Goal: Information Seeking & Learning: Understand process/instructions

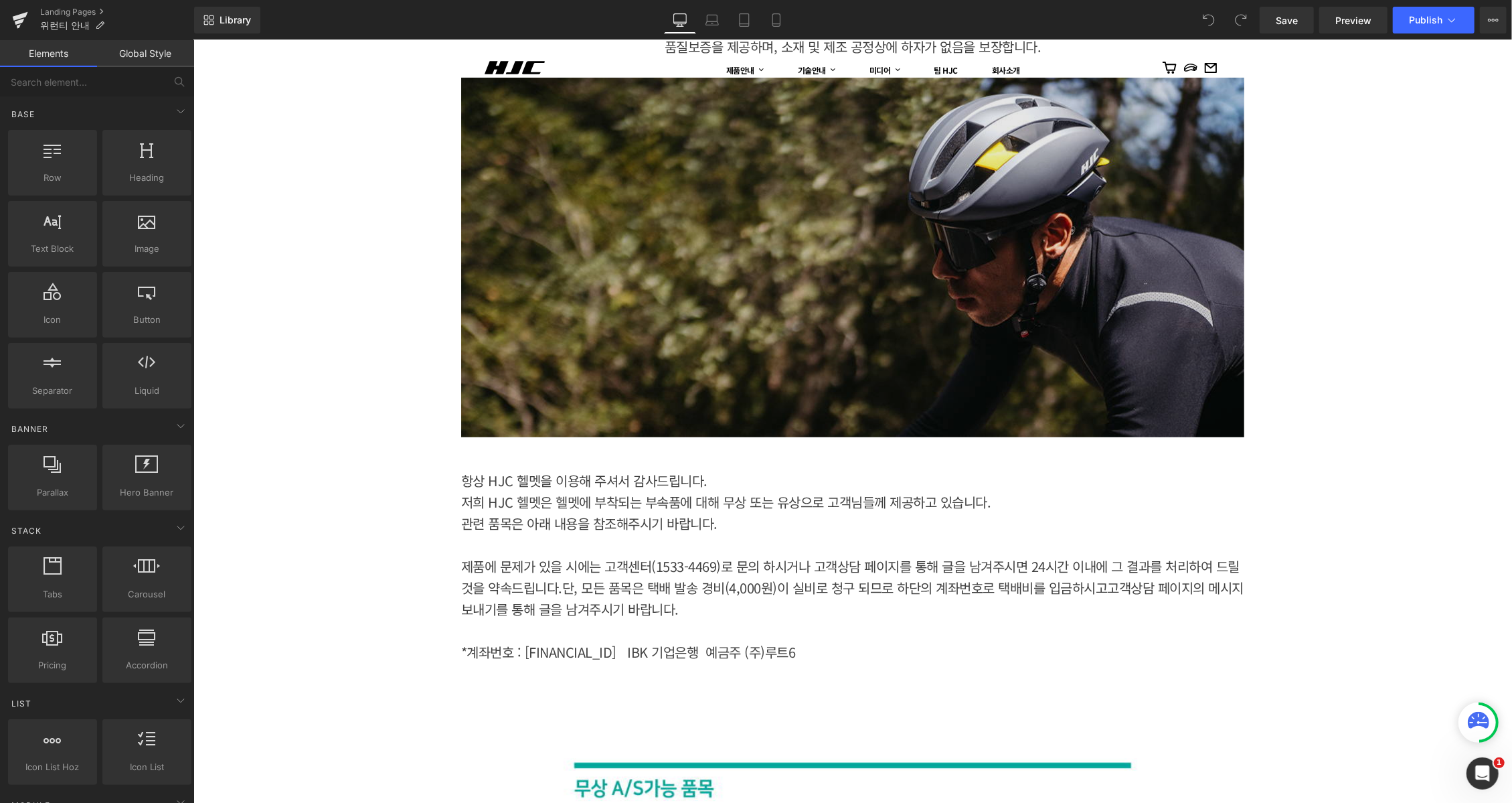
scroll to position [268, 0]
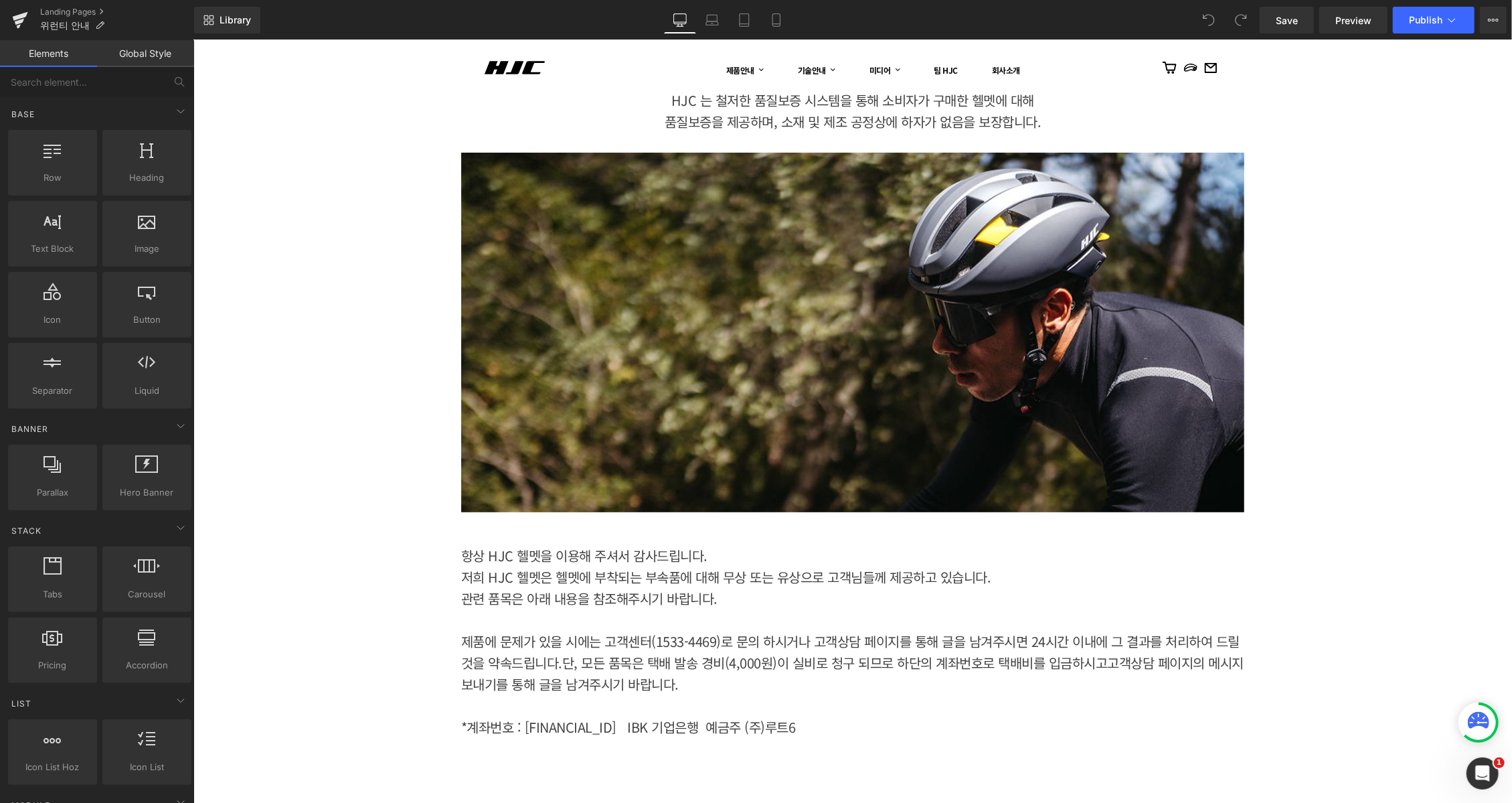
click at [810, 544] on div "Image Row" at bounding box center [852, 338] width 783 height 413
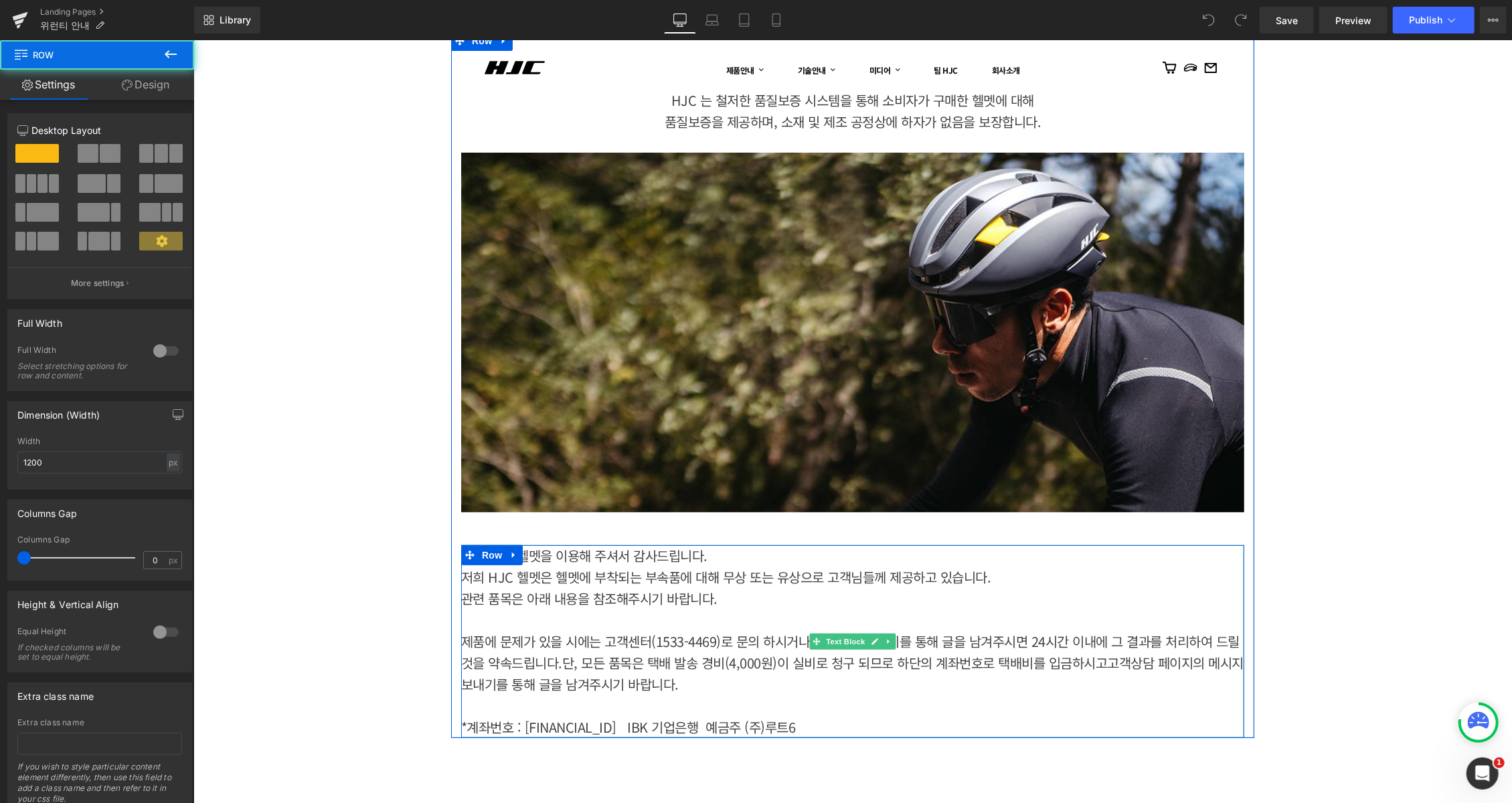
click at [746, 566] on p "저희 HJC 헬멧은 헬멧에 부착되는 부속품에 대해 무상 또는 유상으로 고객님들께 제공하고 있습니다." at bounding box center [852, 576] width 783 height 22
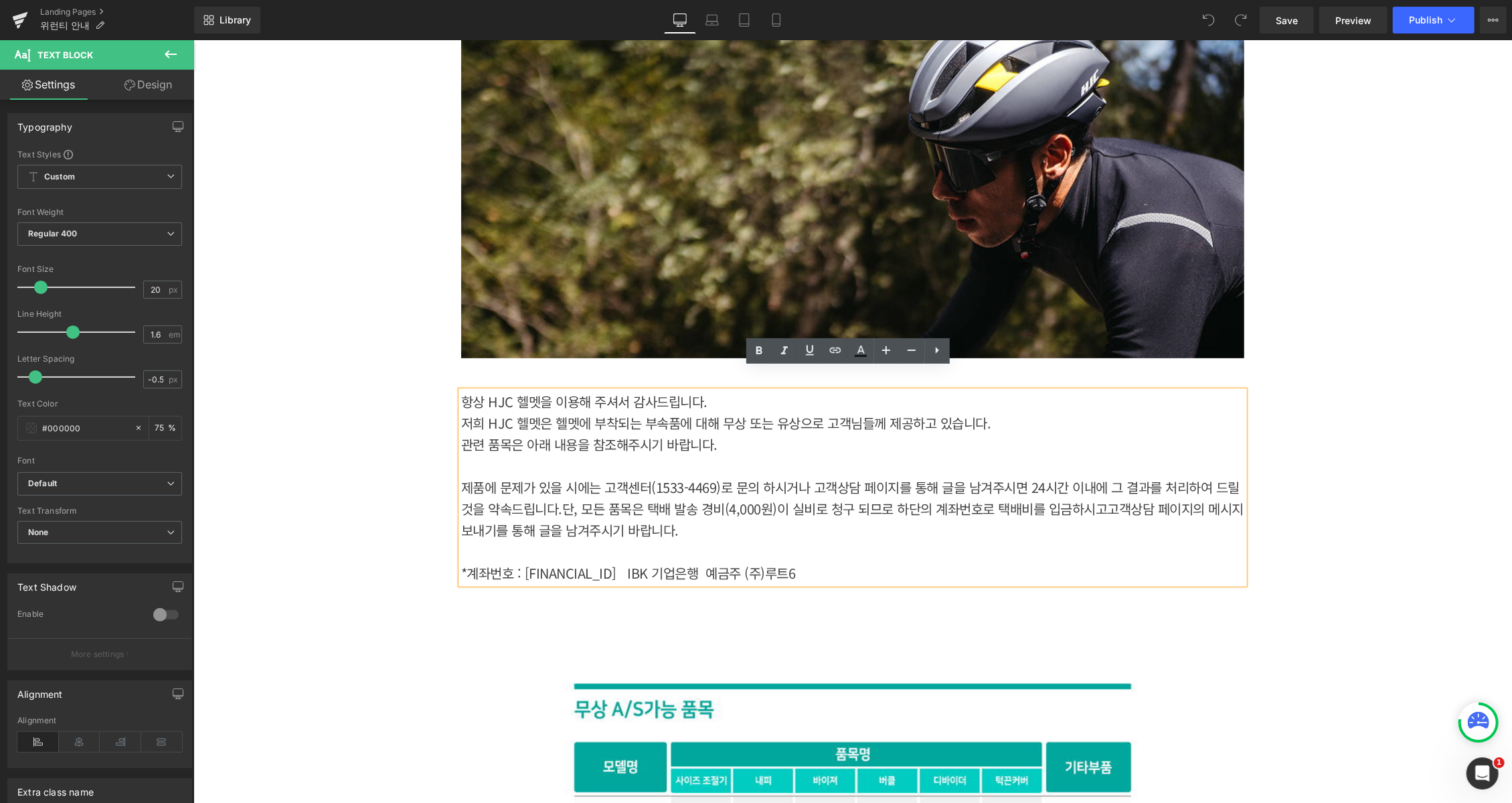
scroll to position [446, 0]
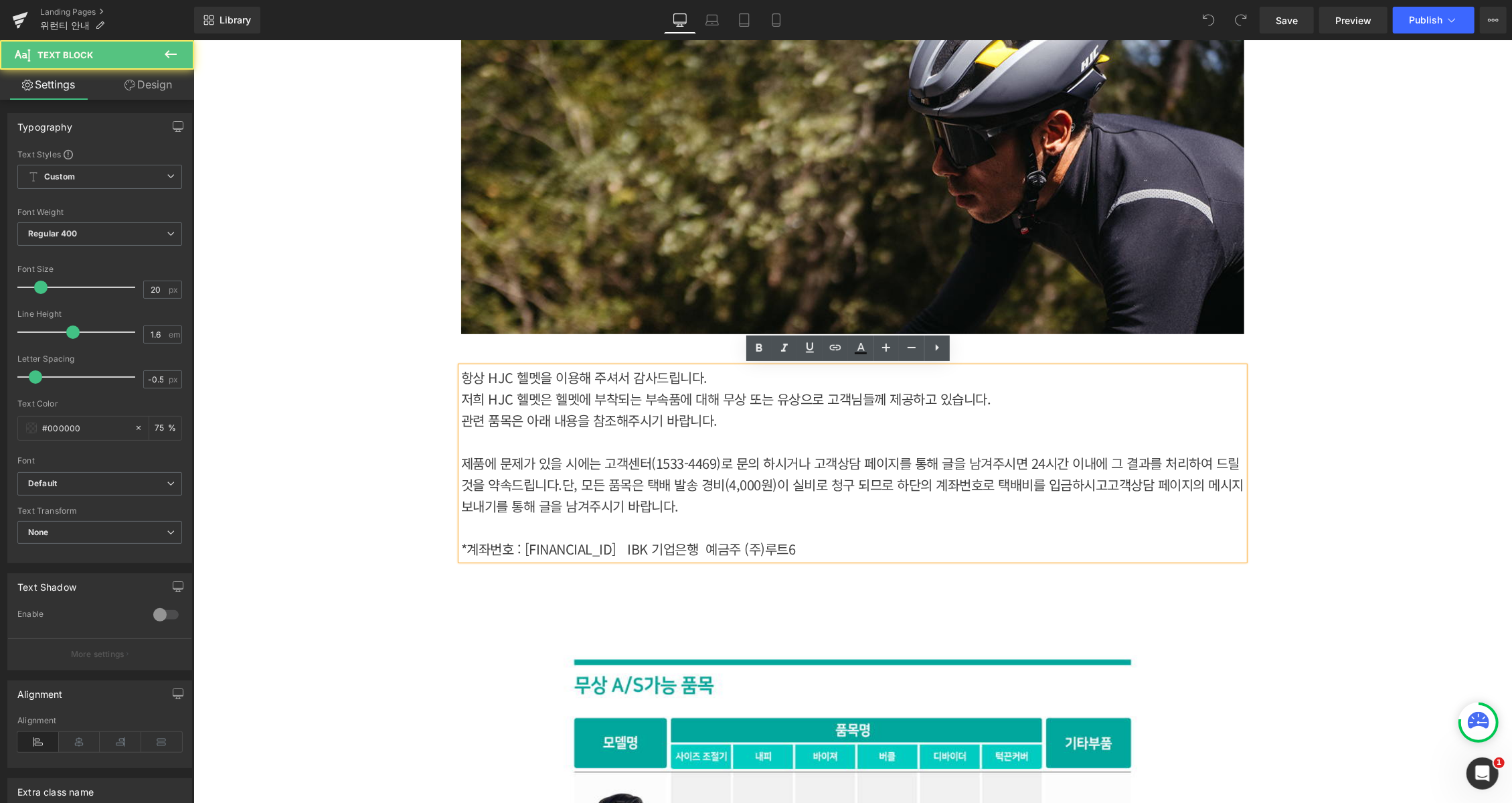
click at [552, 546] on span "*계좌번호 : [FINANCIAL_ID] IBK 기업은행 예금주 (주)루트6" at bounding box center [628, 548] width 335 height 19
drag, startPoint x: 519, startPoint y: 548, endPoint x: 629, endPoint y: 546, distance: 110.0
click at [629, 546] on span "*계좌번호 : [FINANCIAL_ID] IBK 기업은행 예금주 (주)루트6" at bounding box center [628, 548] width 335 height 19
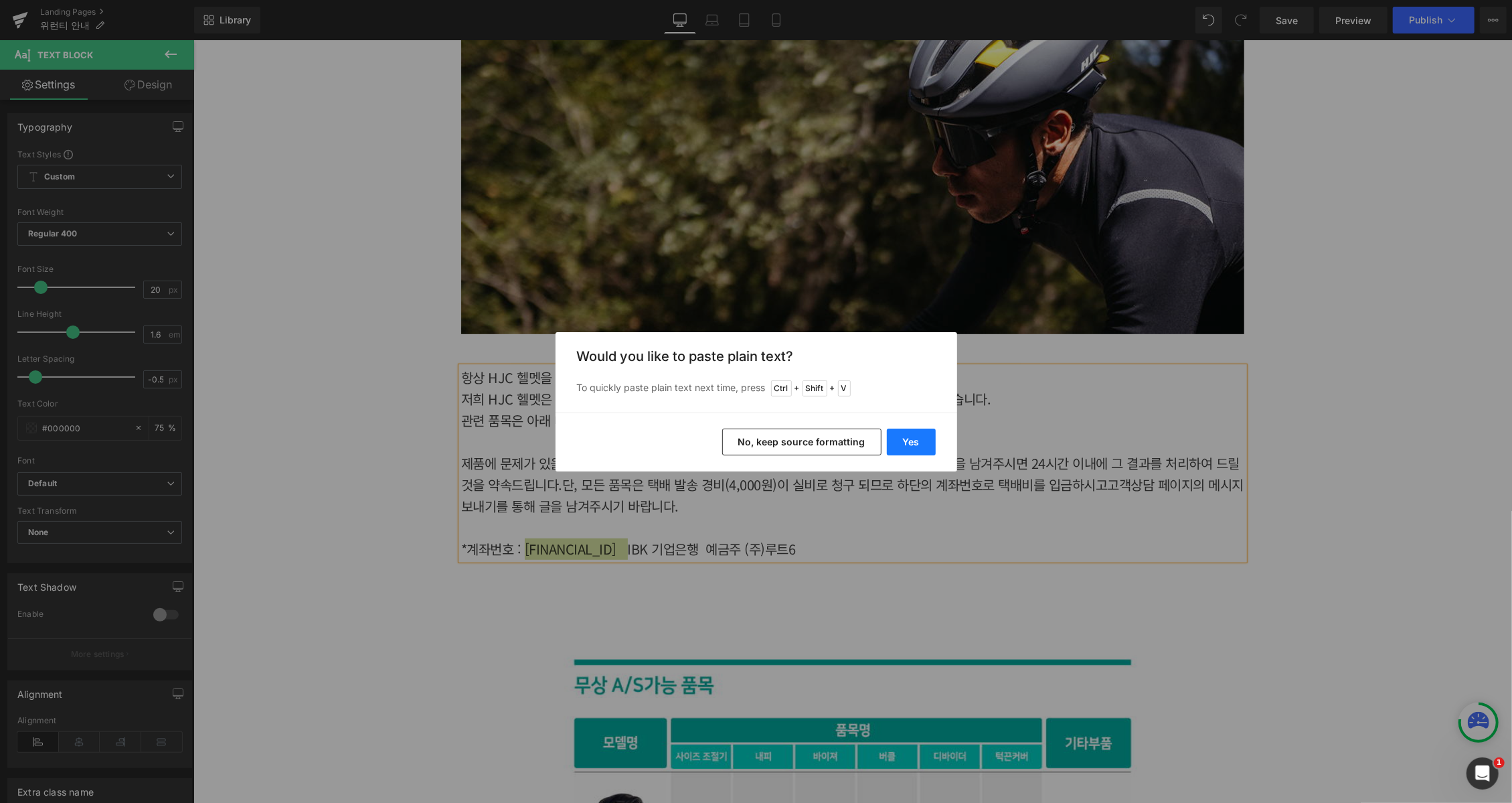
click at [929, 437] on button "Yes" at bounding box center [911, 442] width 49 height 27
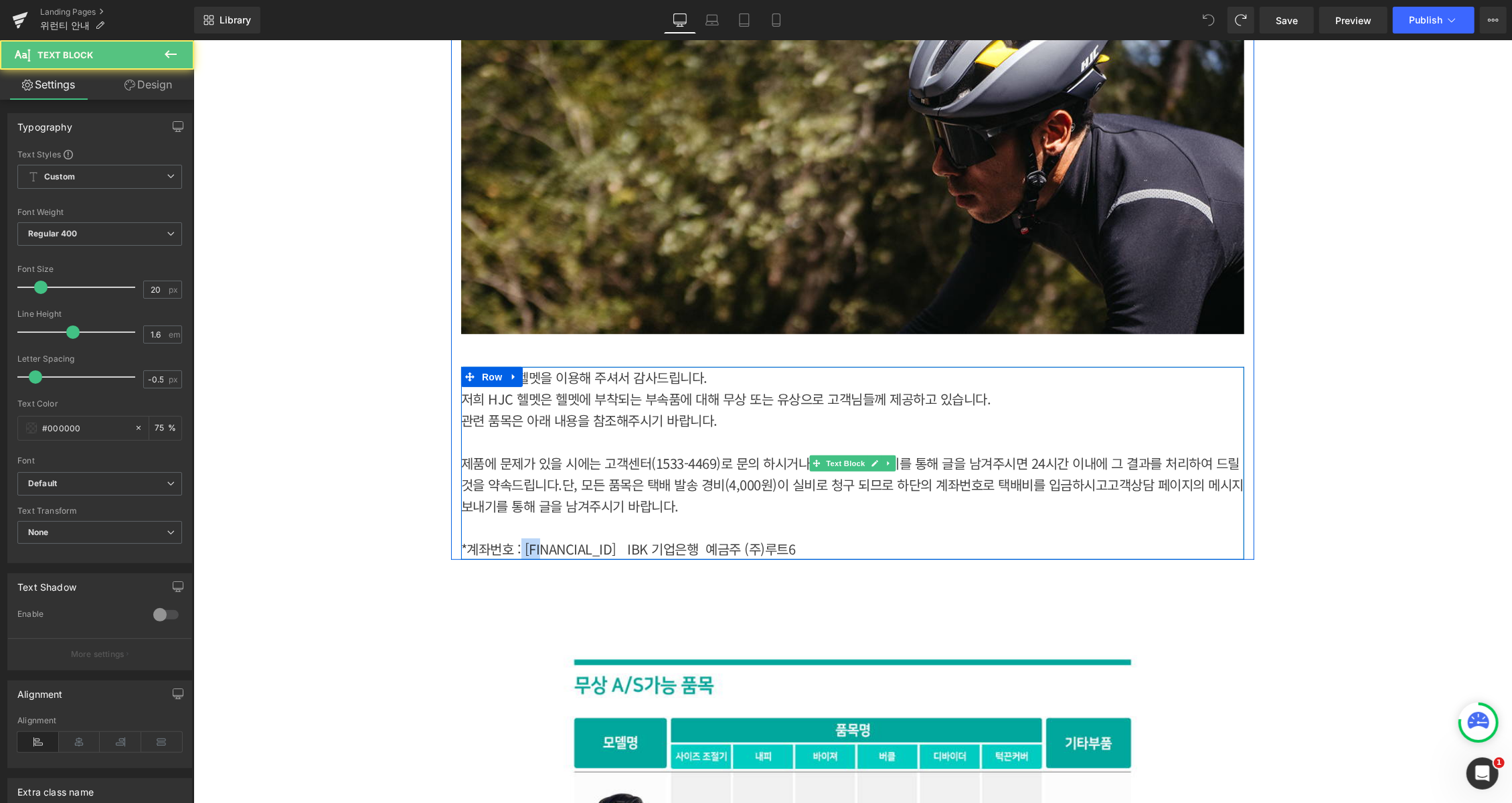
drag, startPoint x: 523, startPoint y: 547, endPoint x: 538, endPoint y: 547, distance: 15.0
click at [538, 547] on span "*계좌번호 : [FINANCIAL_ID] IBK 기업은행 예금주 (주)루트6" at bounding box center [628, 548] width 335 height 19
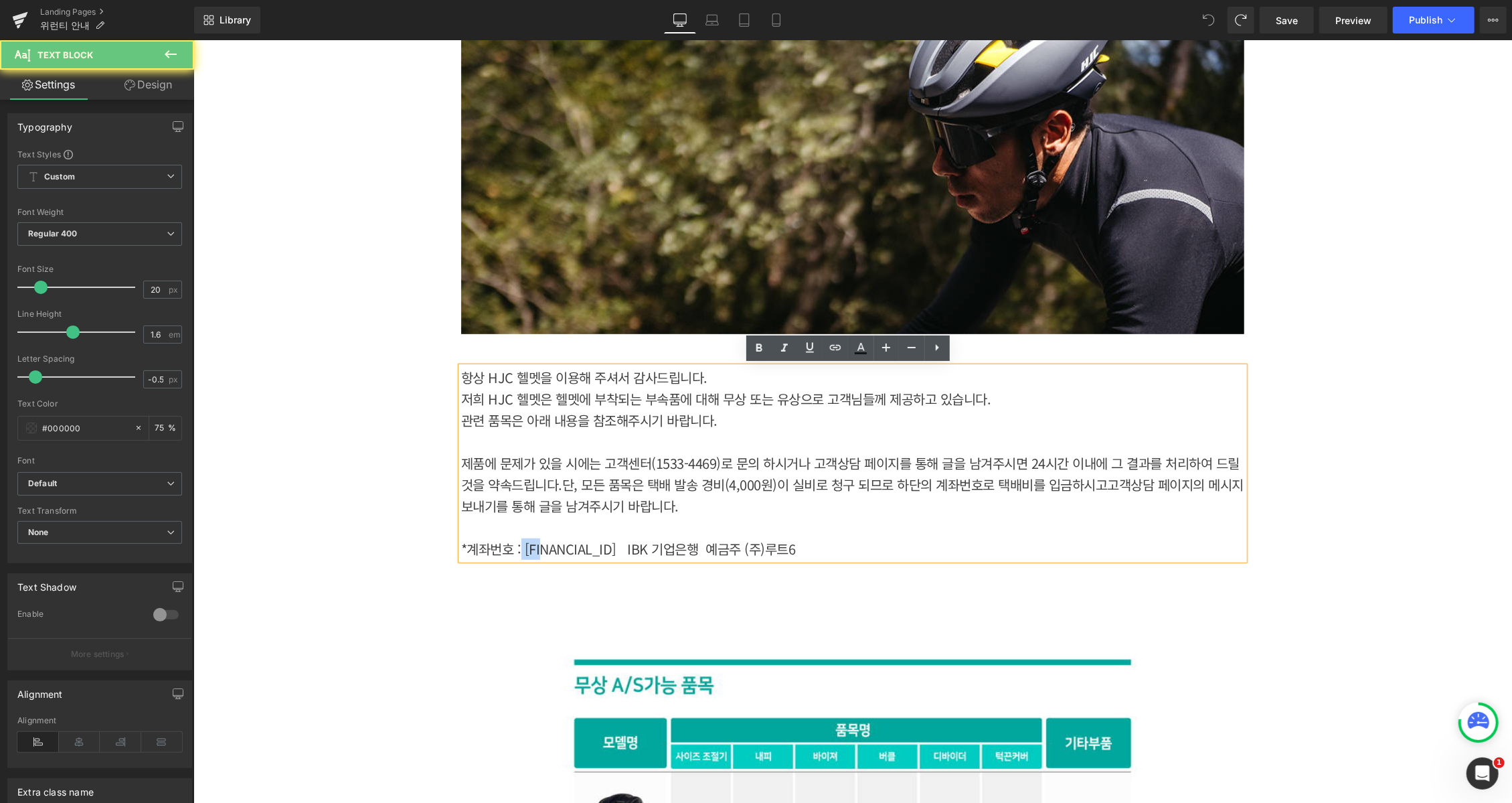
click at [519, 547] on span "*계좌번호 : [FINANCIAL_ID] IBK 기업은행 예금주 (주)루트6" at bounding box center [628, 548] width 335 height 19
drag, startPoint x: 523, startPoint y: 549, endPoint x: 630, endPoint y: 547, distance: 107.0
click at [630, 547] on span "*계좌번호 : [FINANCIAL_ID] IBK 기업은행 예금주 (주)루트6" at bounding box center [628, 548] width 335 height 19
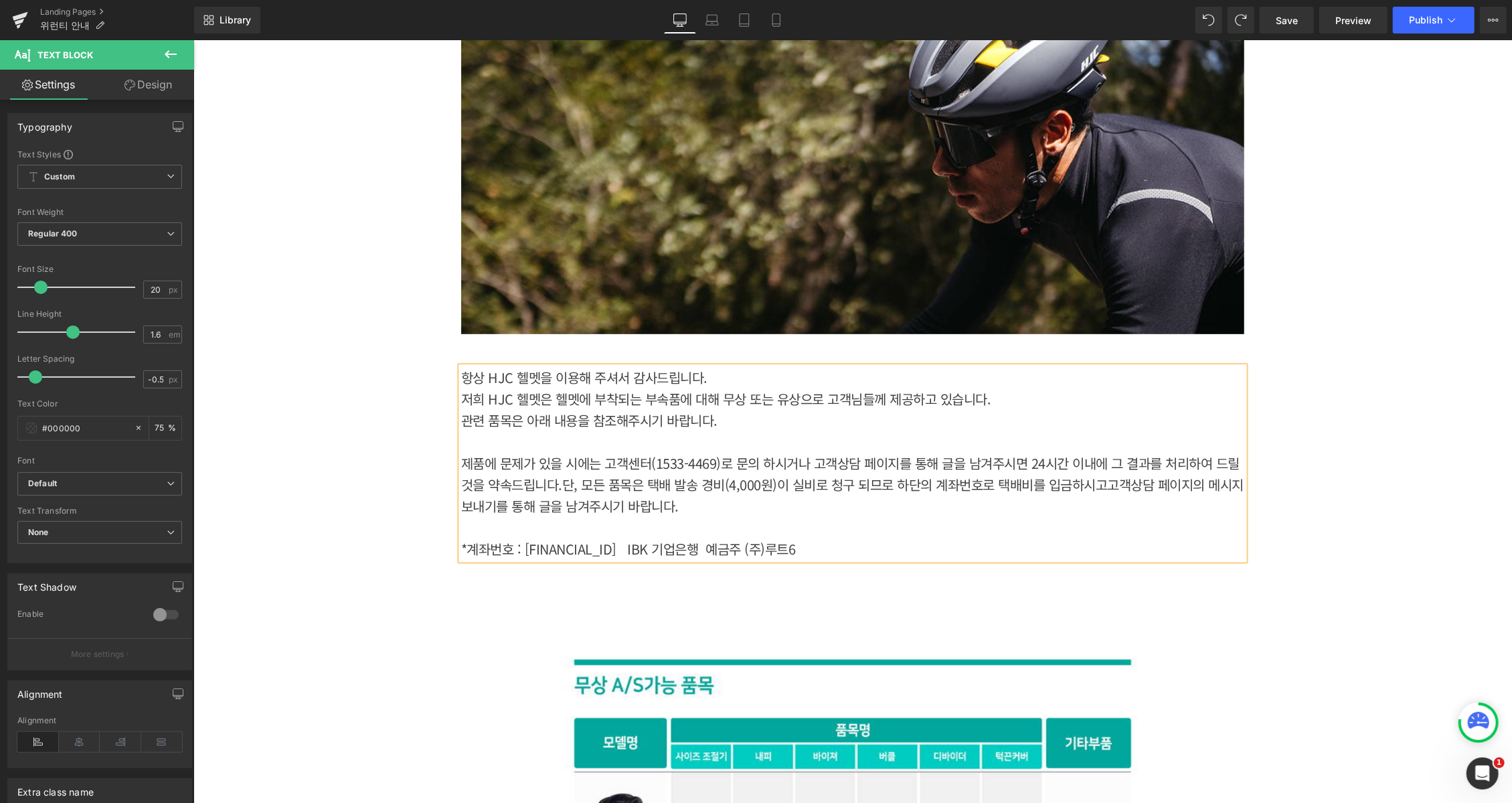
click at [744, 481] on span "단, 모든 품목은 택배 발송 경비(4,000원)이 실비로 청구 되므로 하단의 계좌번호로 택배비를 입금하시고" at bounding box center [834, 483] width 546 height 19
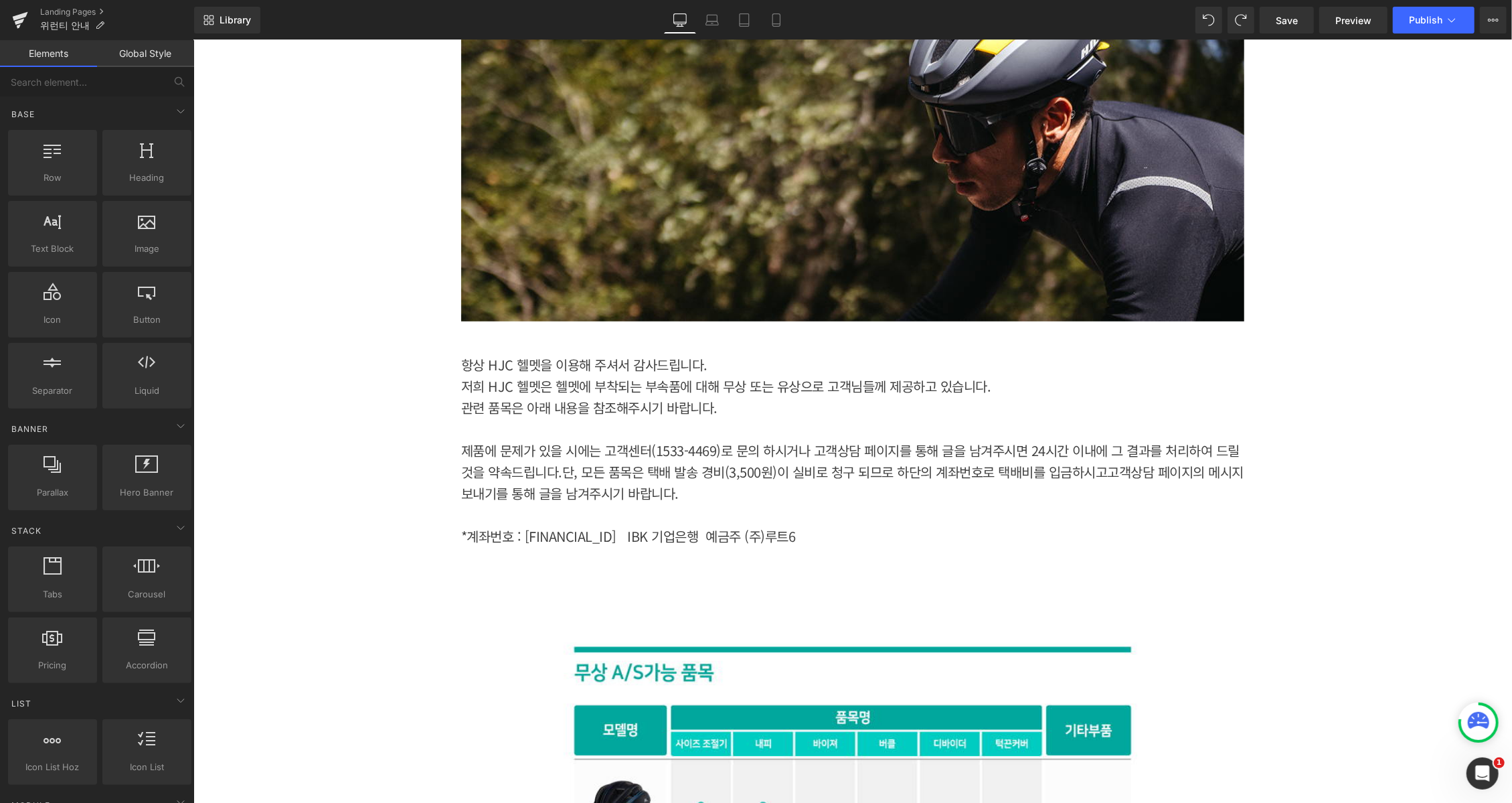
scroll to position [530, 0]
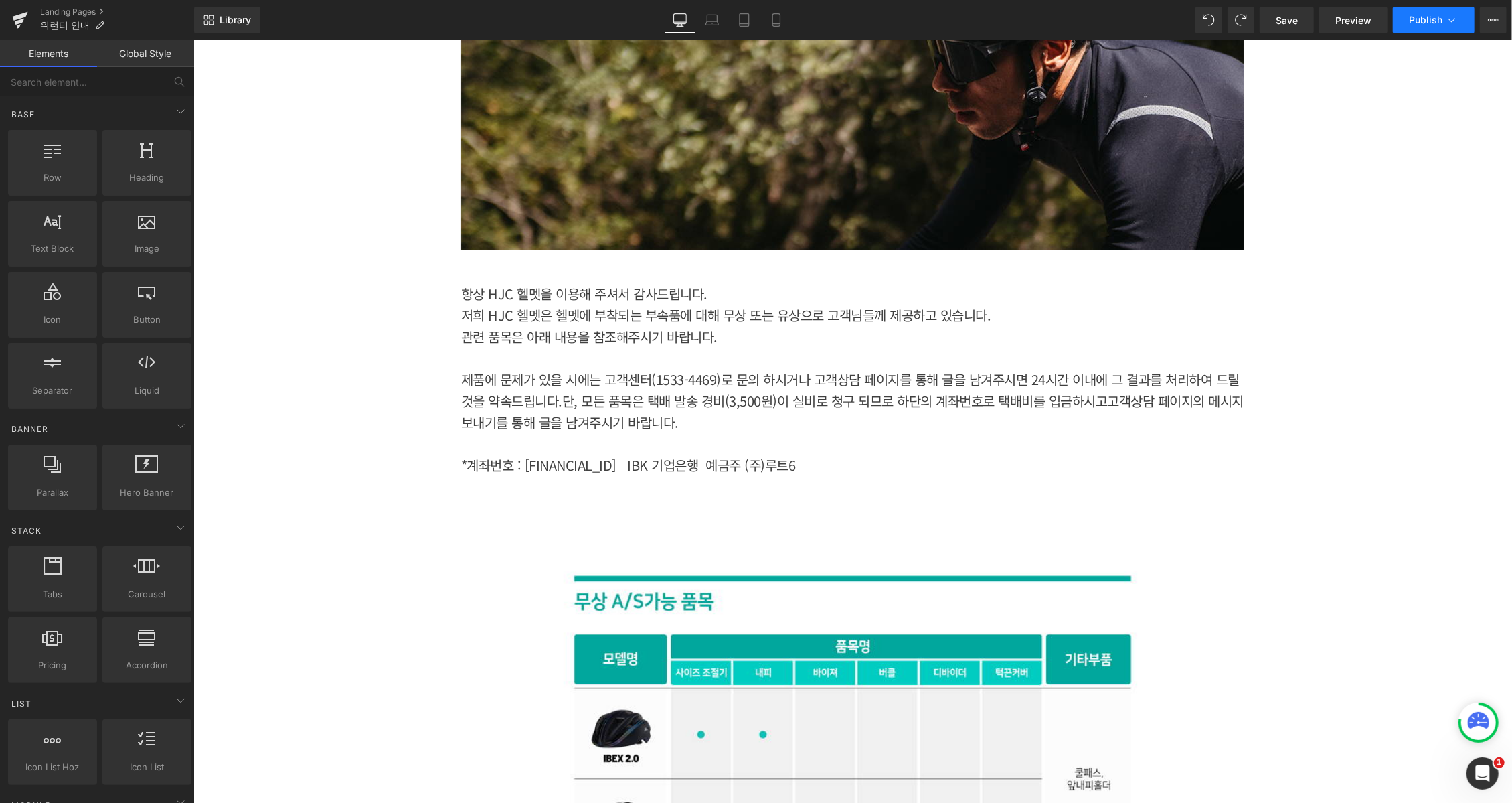
click at [1446, 22] on icon at bounding box center [1451, 20] width 14 height 14
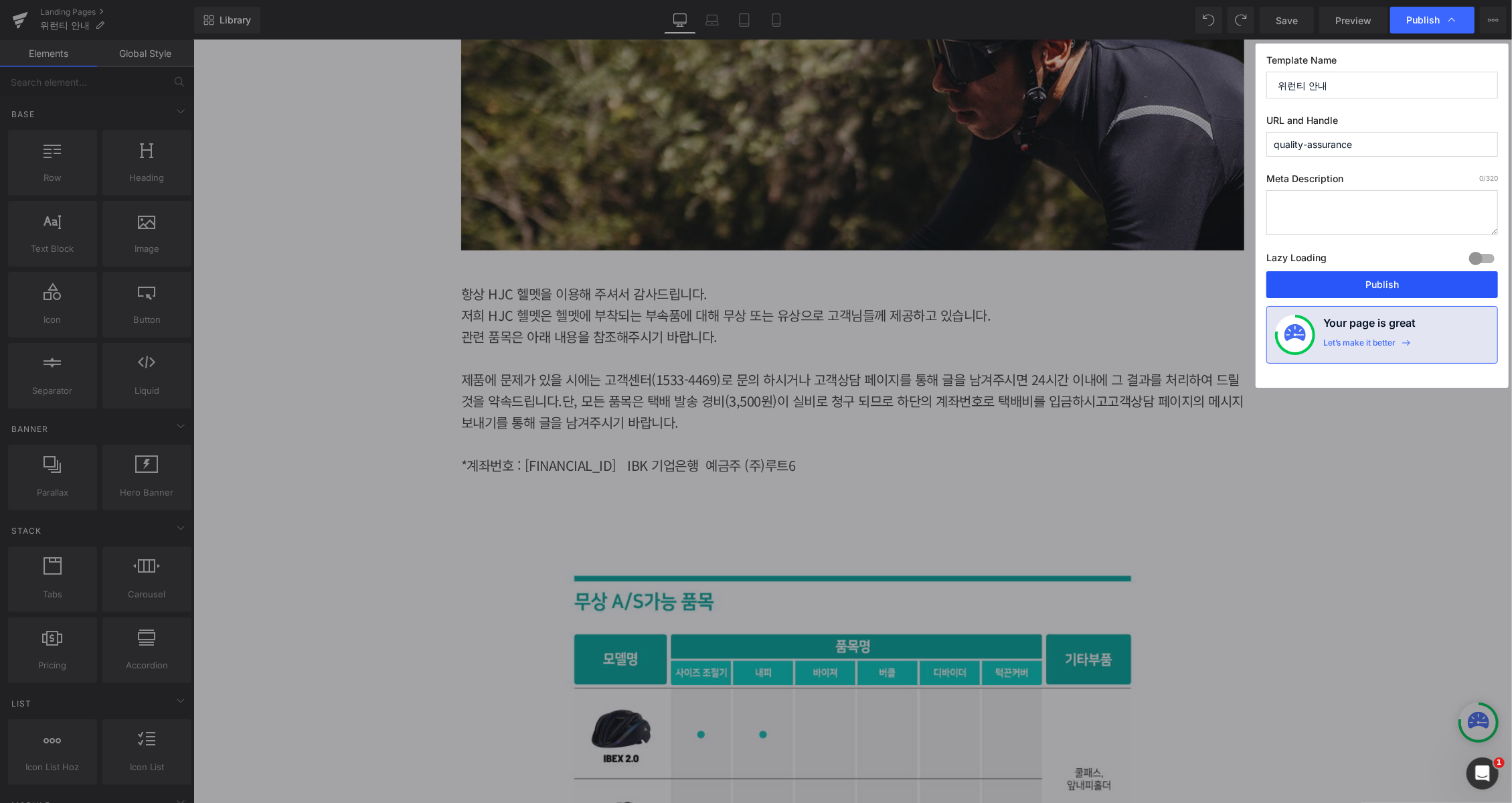
click at [1408, 286] on button "Publish" at bounding box center [1381, 284] width 231 height 27
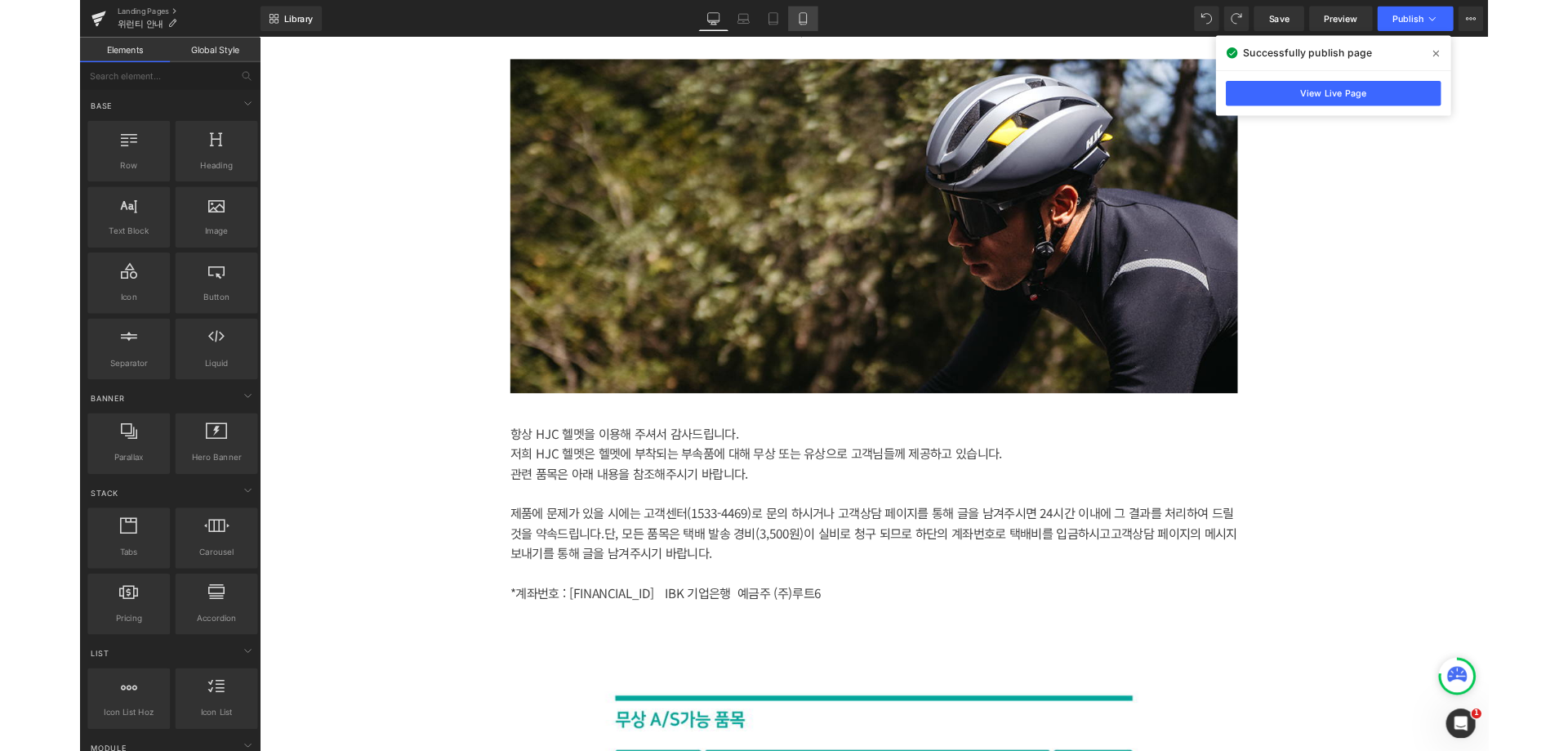
scroll to position [436, 0]
